Goal: Find specific page/section: Find specific page/section

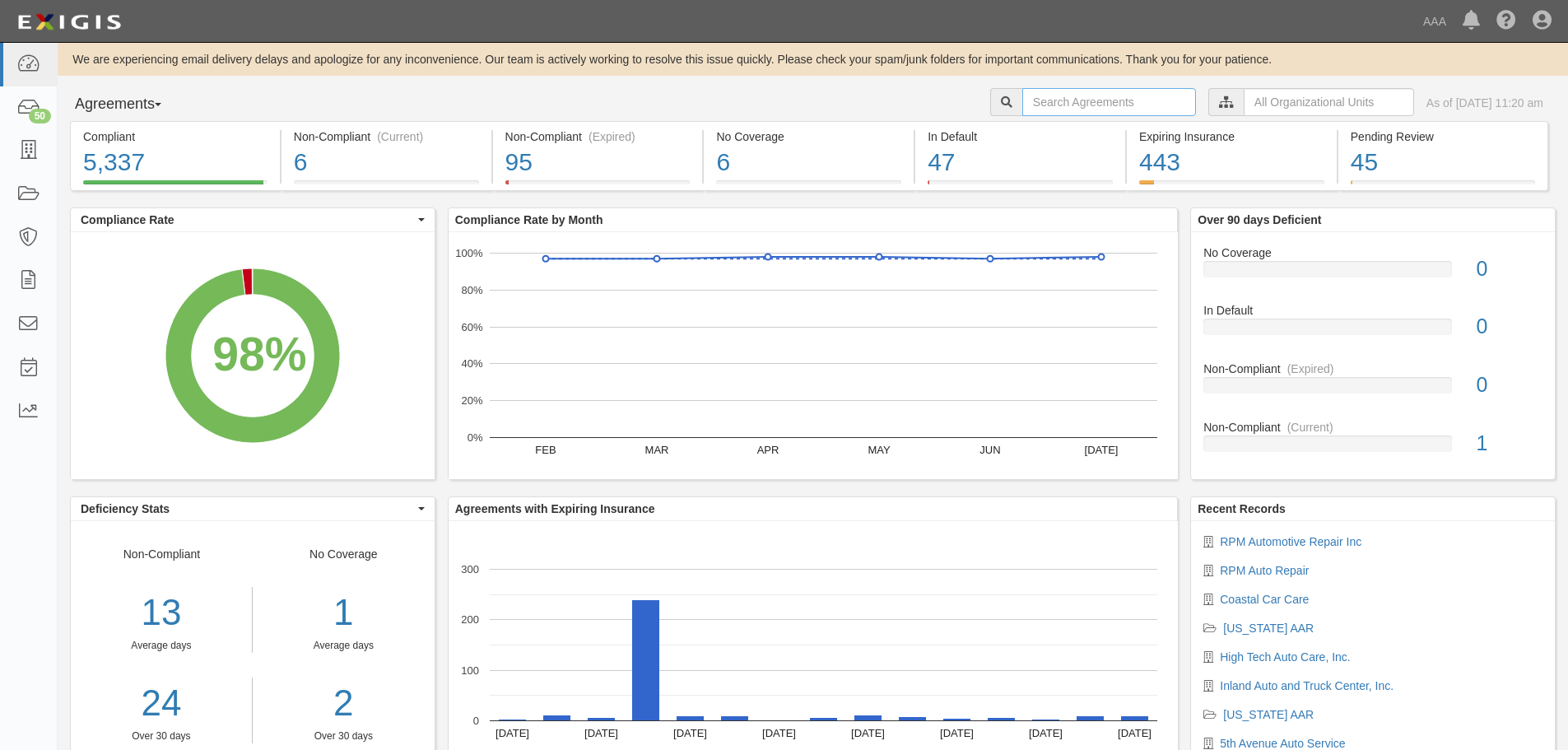
click at [1027, 108] on input "text" at bounding box center [1109, 102] width 174 height 28
type input "autotech"
